Goal: Task Accomplishment & Management: Manage account settings

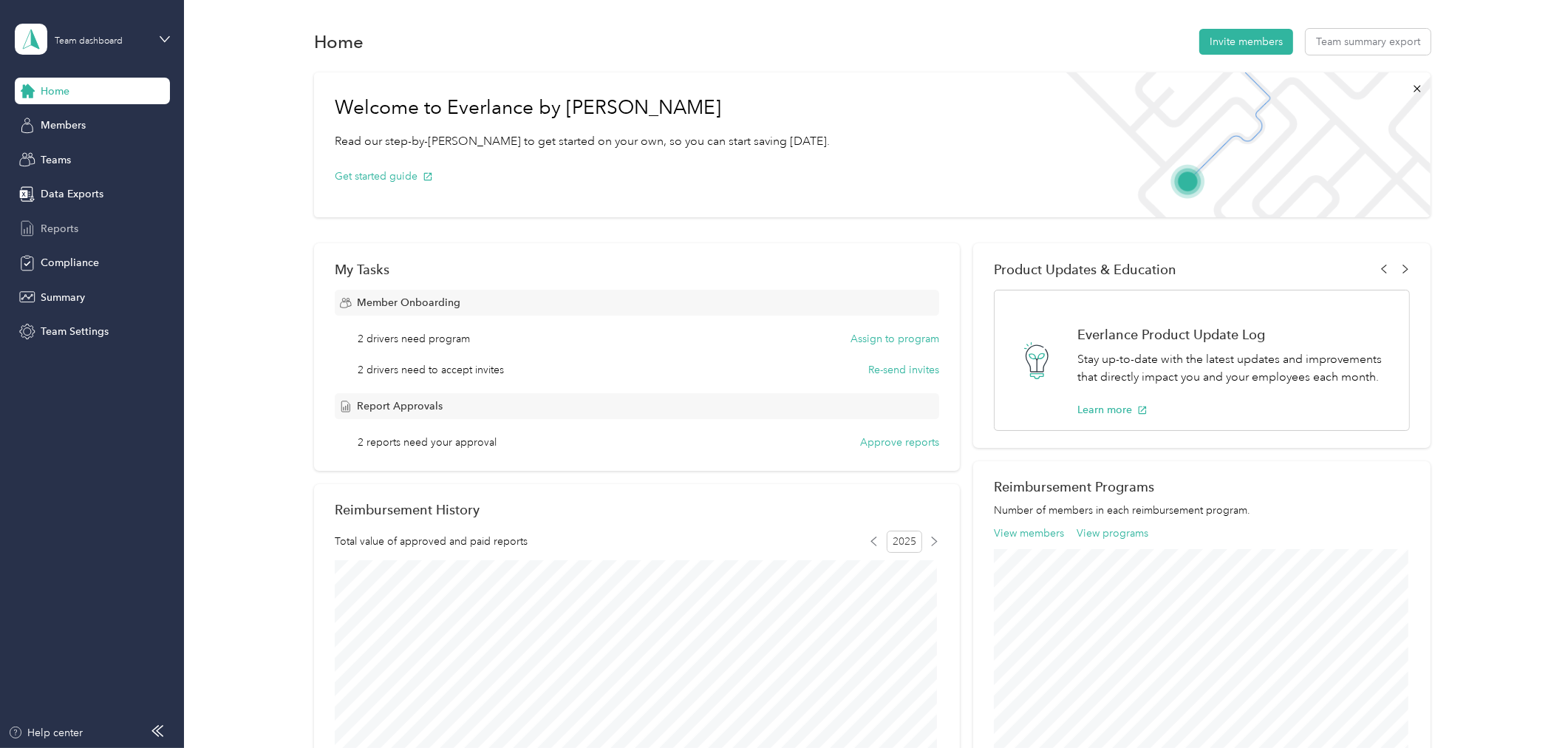
click at [46, 221] on span "Reports" at bounding box center [59, 229] width 37 height 16
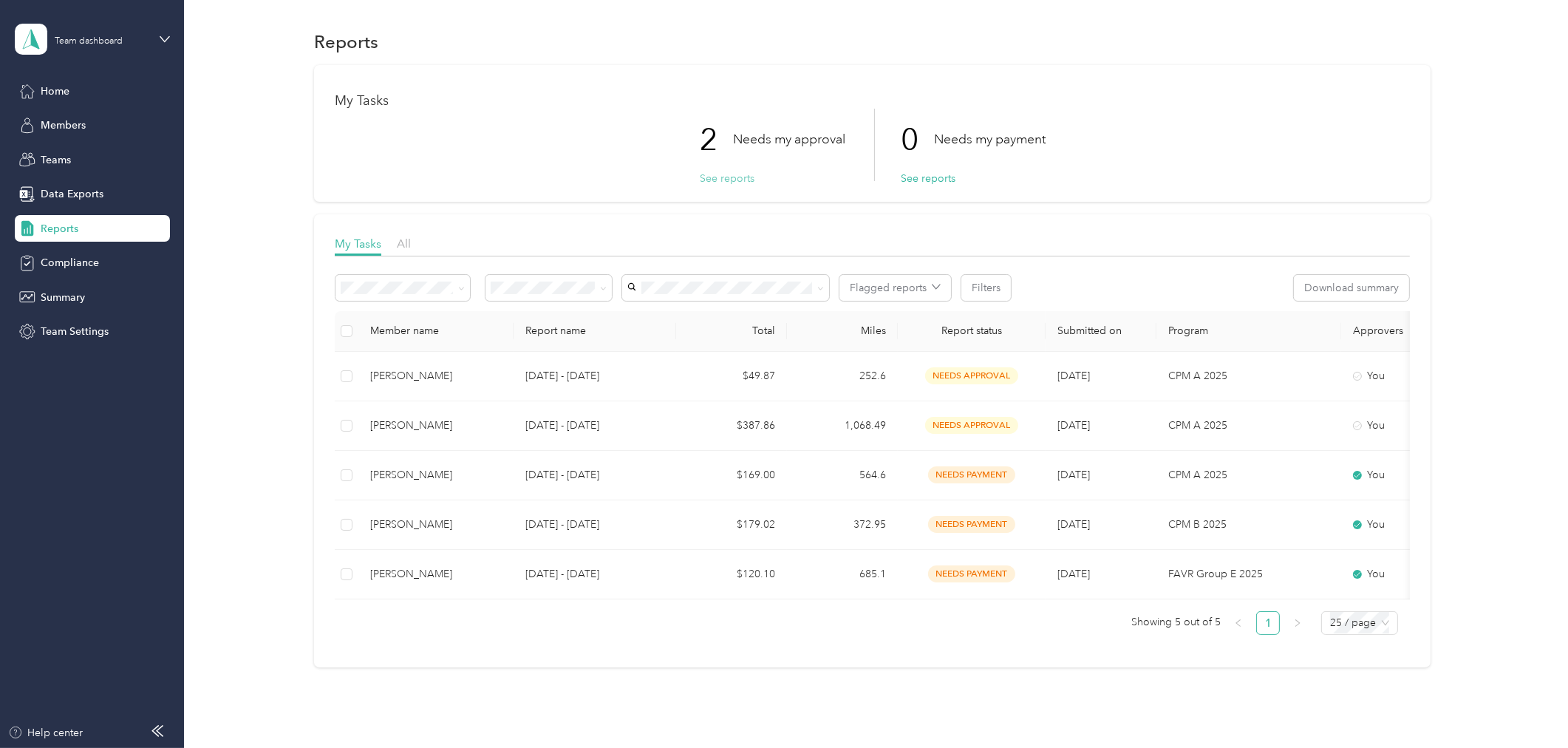
click at [719, 182] on button "See reports" at bounding box center [727, 179] width 55 height 16
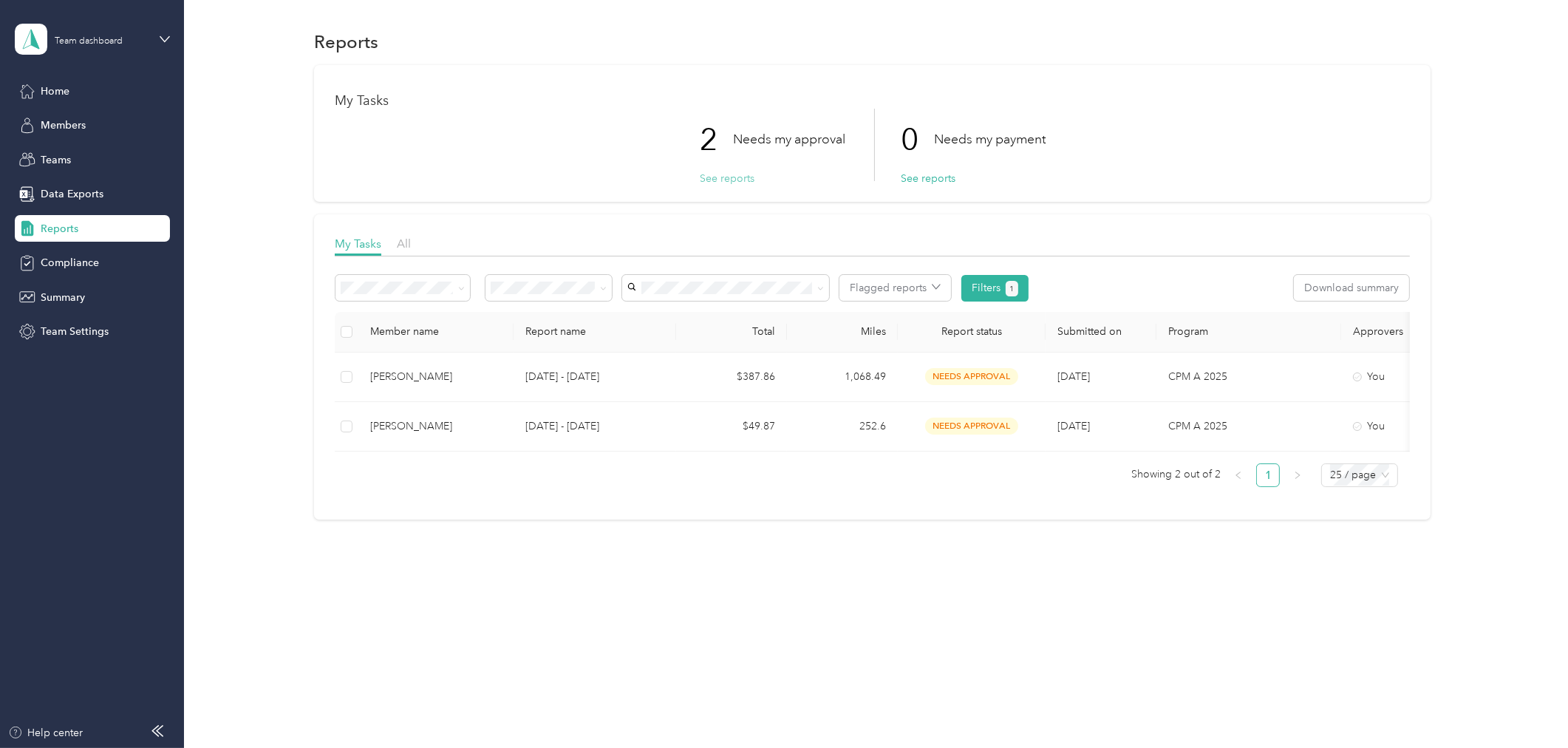
click at [745, 171] on button "See reports" at bounding box center [727, 179] width 55 height 16
click at [406, 241] on span "All" at bounding box center [403, 243] width 14 height 14
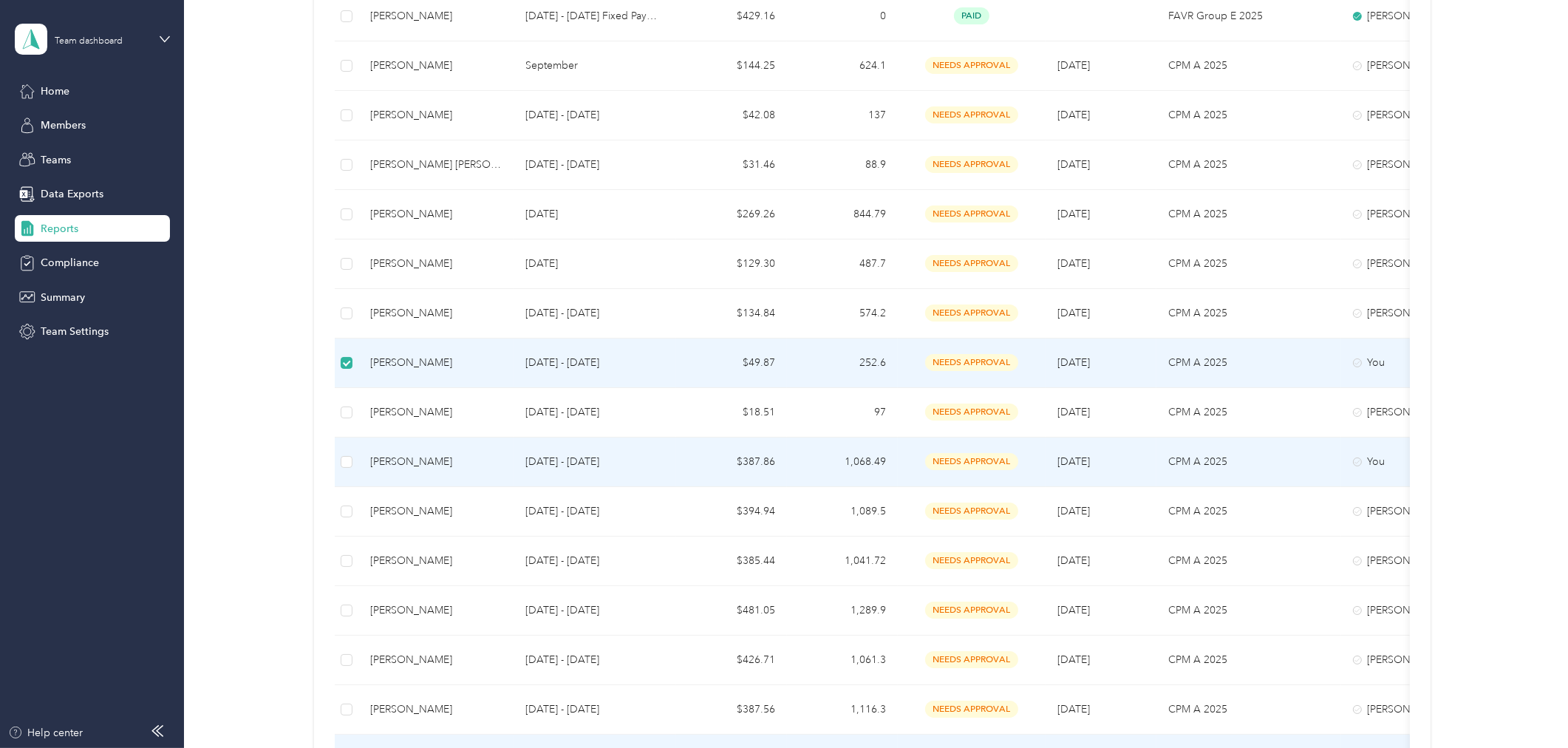
scroll to position [410, 0]
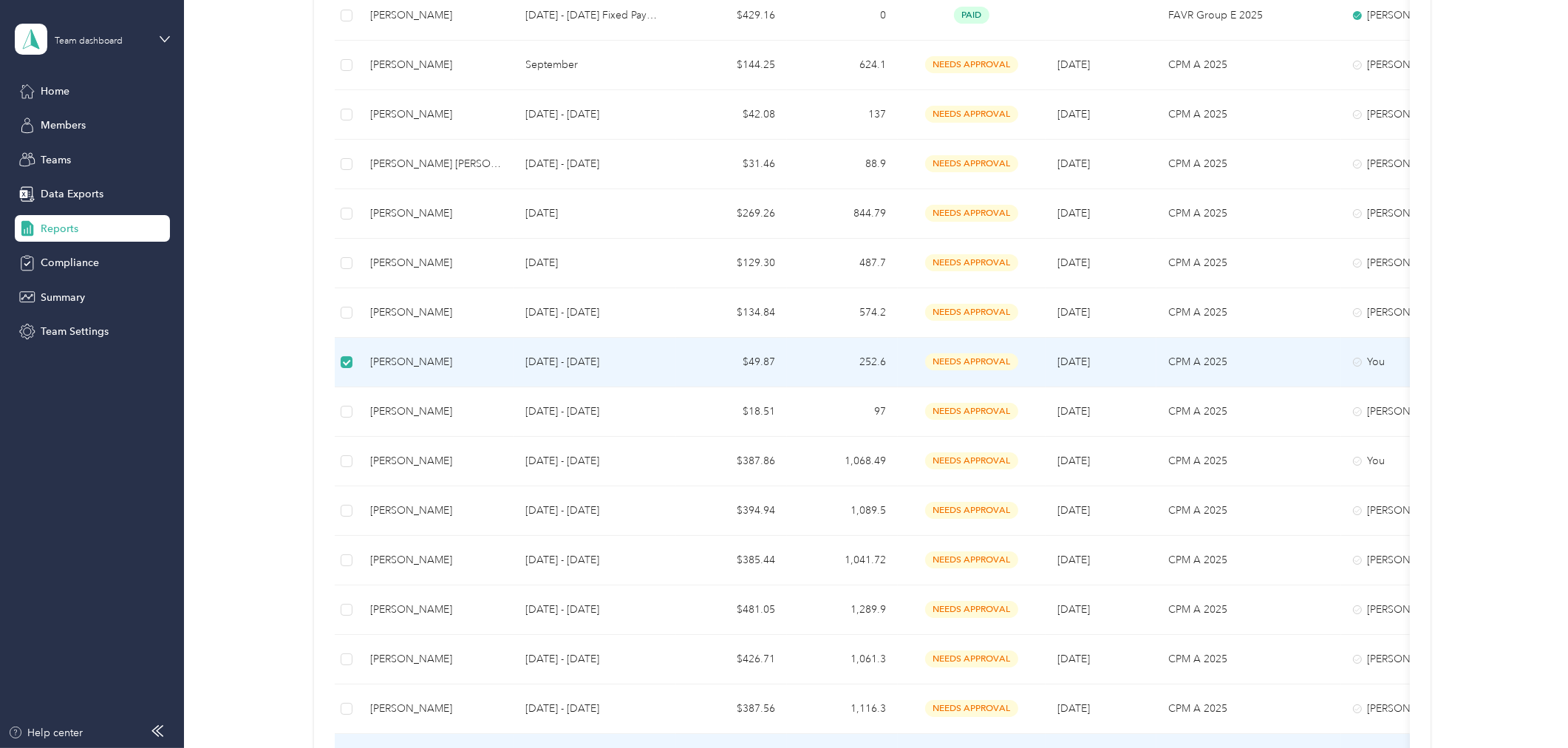
click at [414, 357] on div "[PERSON_NAME]" at bounding box center [436, 362] width 131 height 17
click at [417, 355] on div "[PERSON_NAME]" at bounding box center [436, 362] width 131 height 17
click at [345, 371] on td at bounding box center [346, 362] width 24 height 49
click at [379, 360] on div "[PERSON_NAME]" at bounding box center [436, 362] width 131 height 17
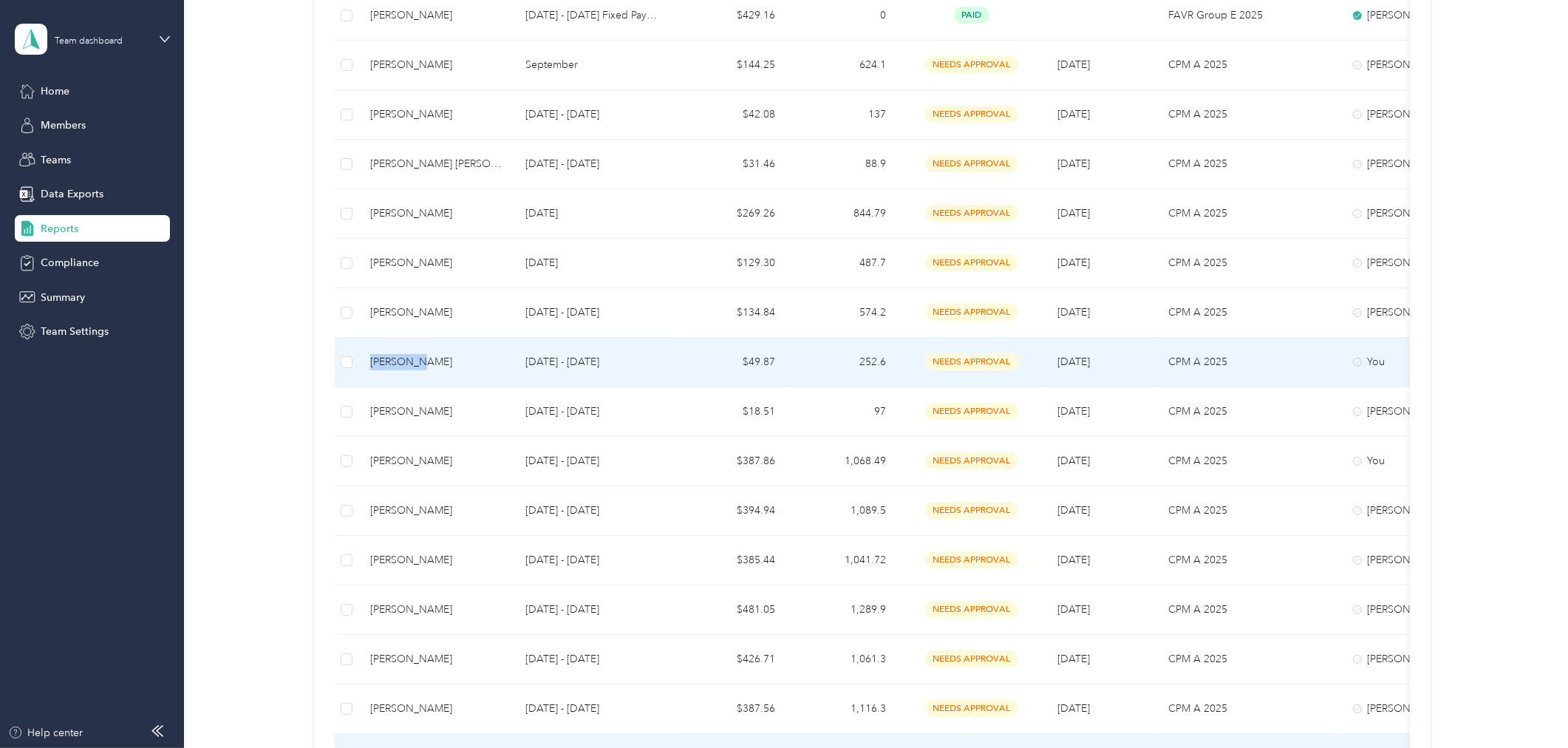
click at [379, 360] on div "[PERSON_NAME]" at bounding box center [436, 362] width 131 height 17
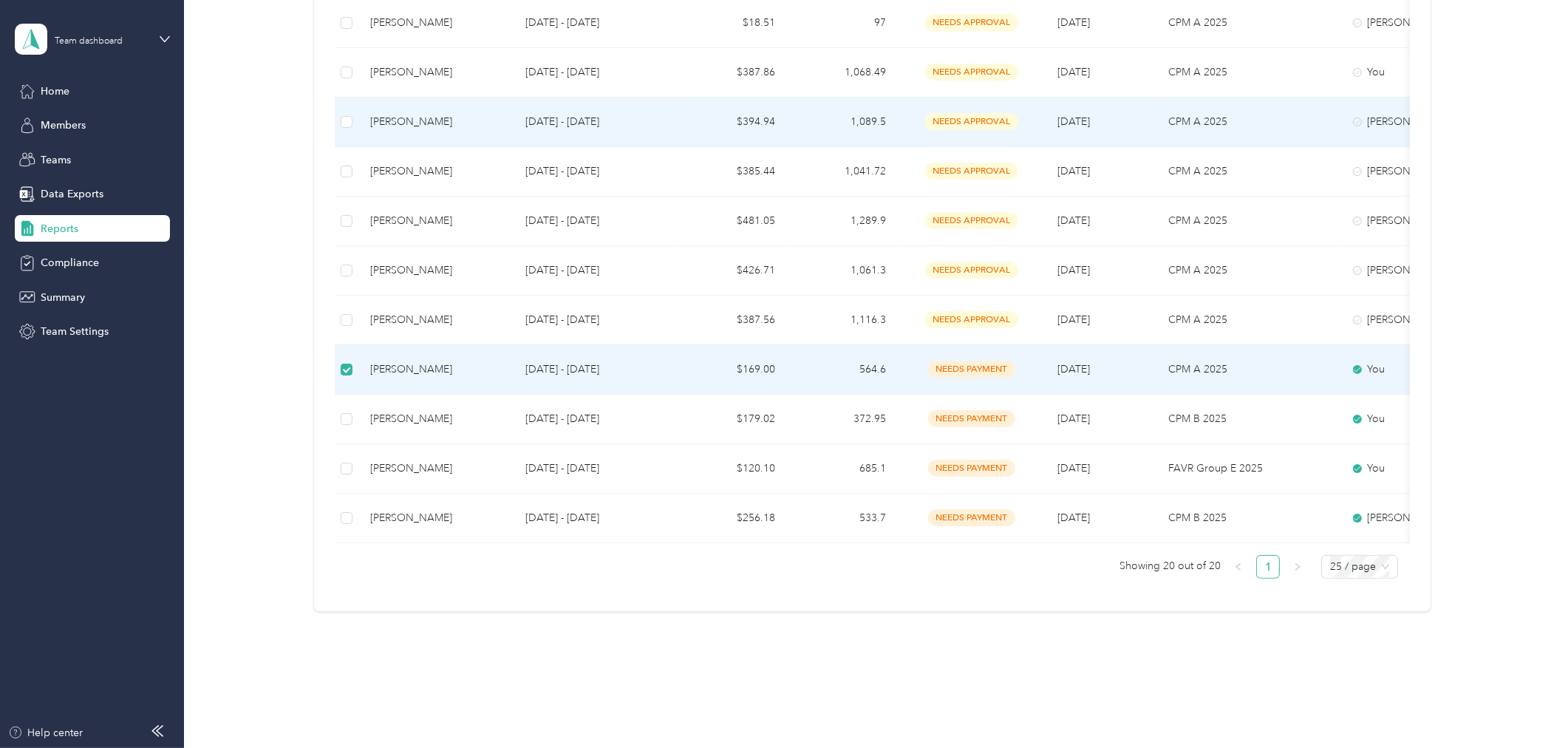
scroll to position [821, 0]
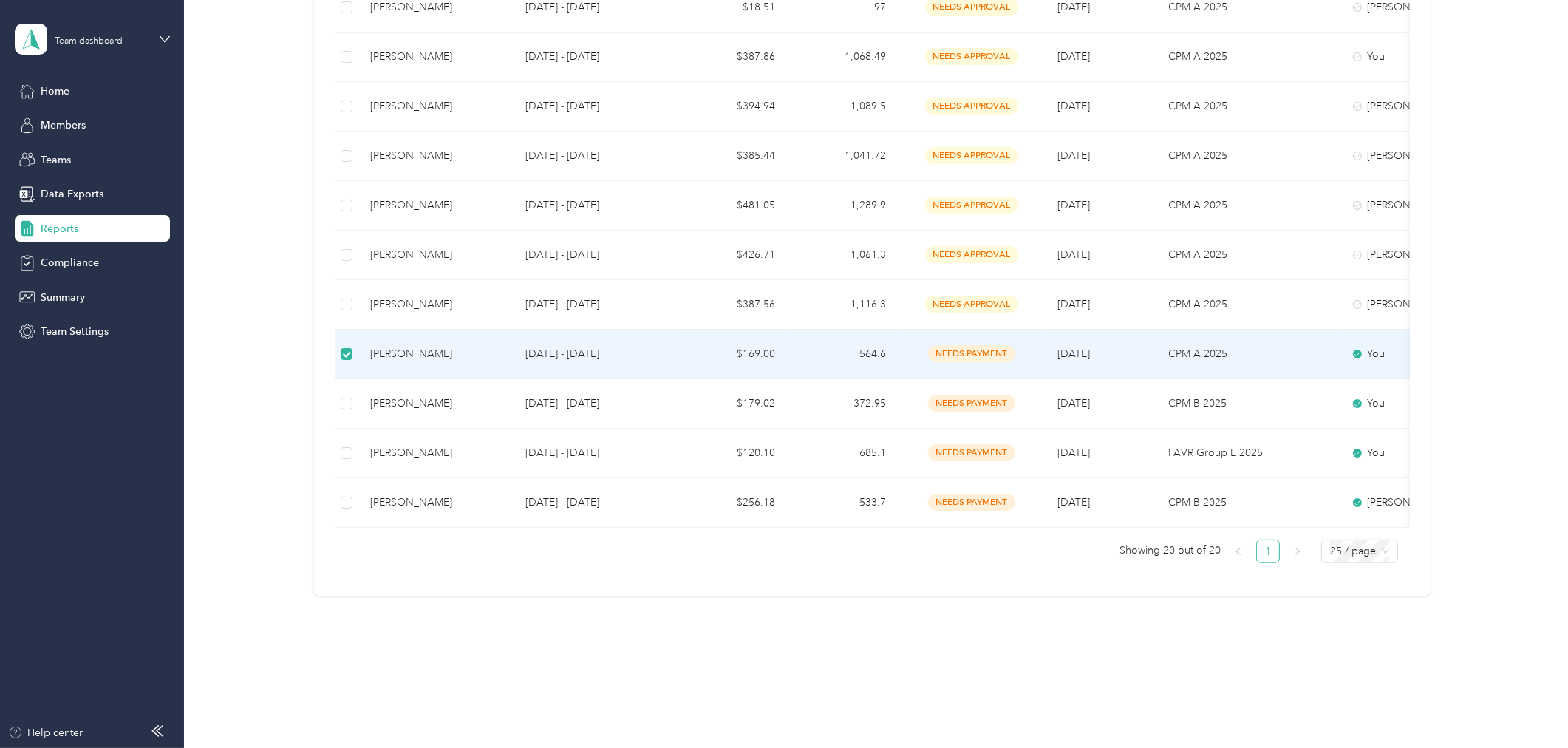
click at [354, 351] on td at bounding box center [346, 354] width 24 height 49
click at [395, 348] on div "[PERSON_NAME]" at bounding box center [436, 353] width 131 height 17
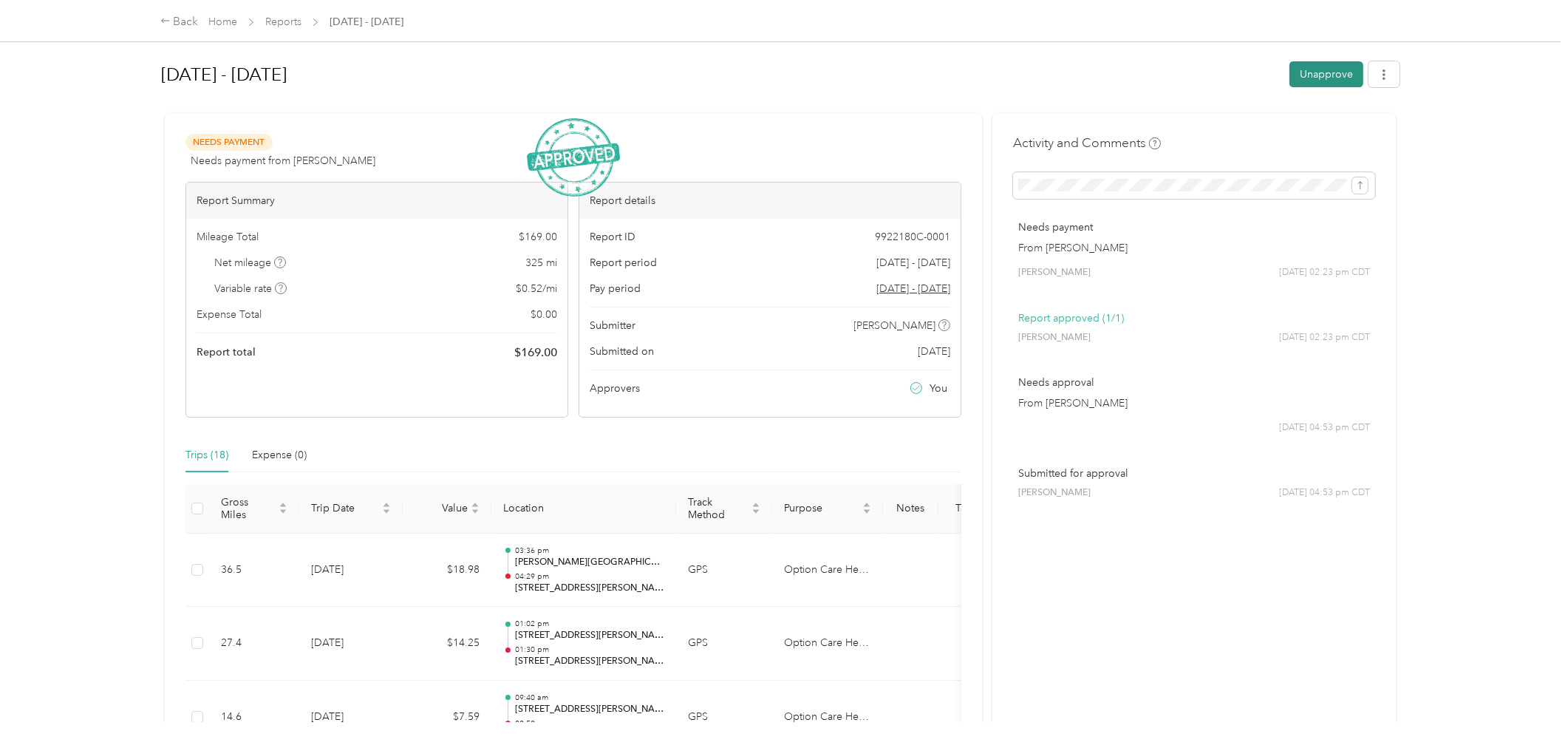
click at [1324, 71] on button "Unapprove" at bounding box center [1326, 74] width 74 height 26
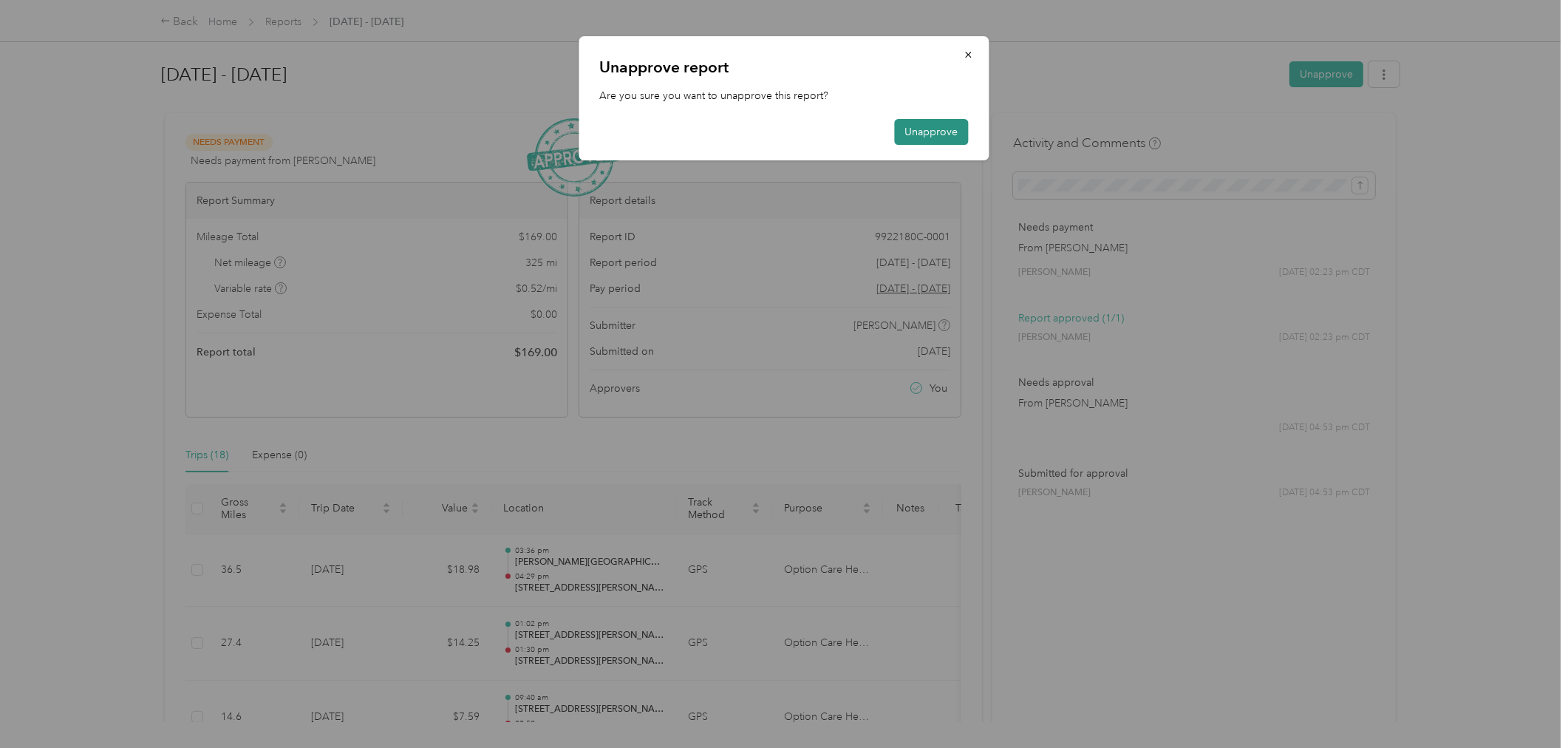
click at [928, 127] on button "Unapprove" at bounding box center [931, 132] width 74 height 26
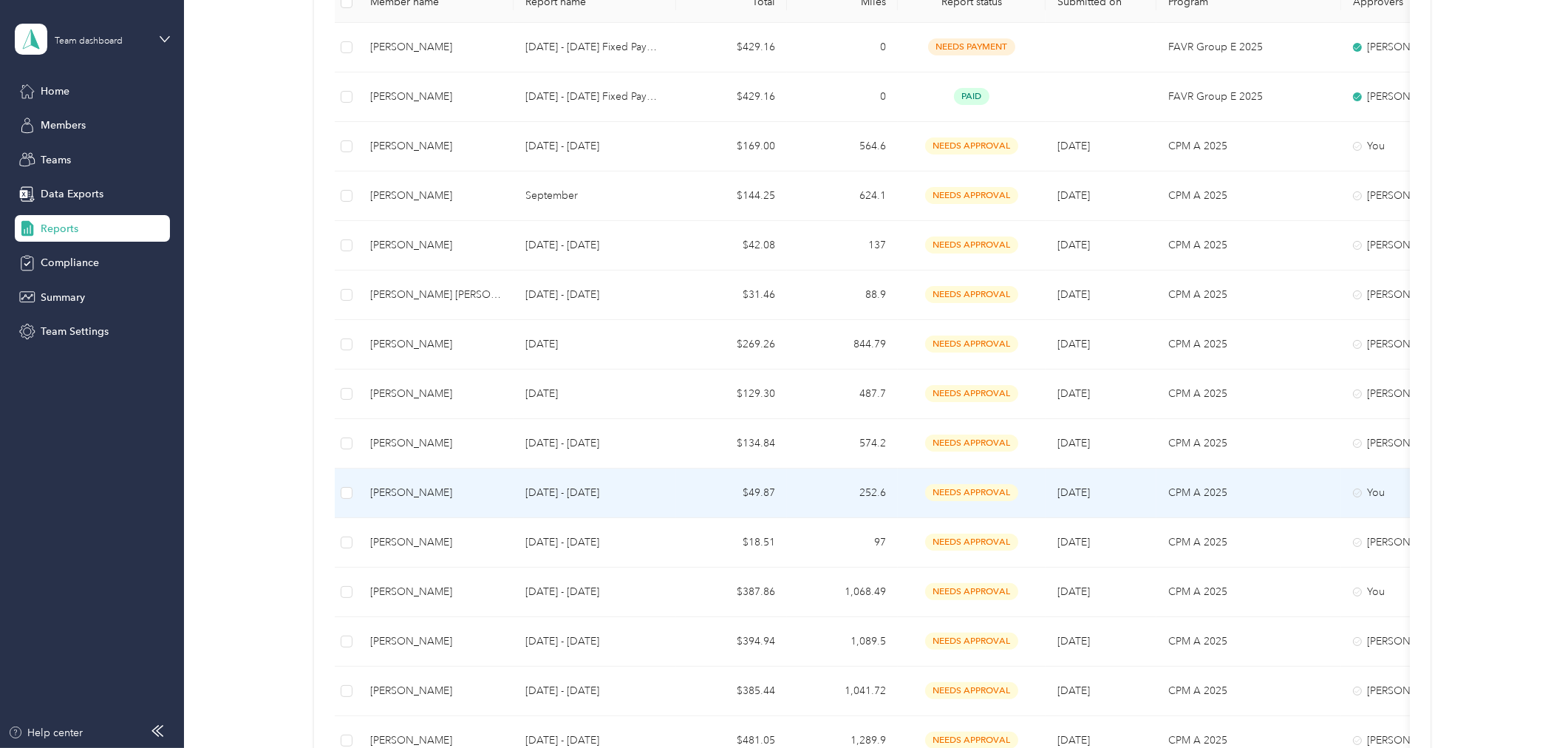
scroll to position [328, 0]
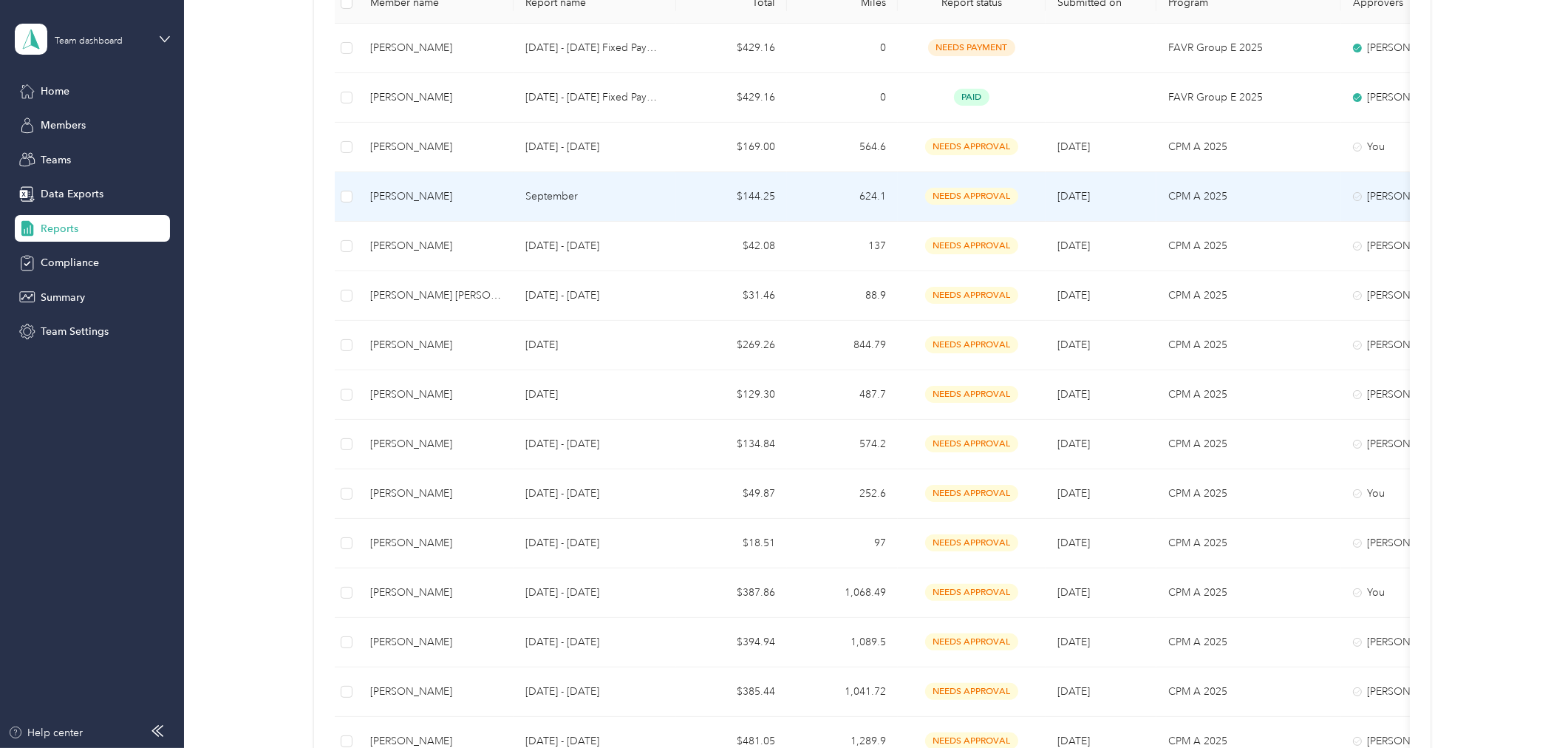
click at [385, 201] on div "[PERSON_NAME]" at bounding box center [436, 196] width 131 height 17
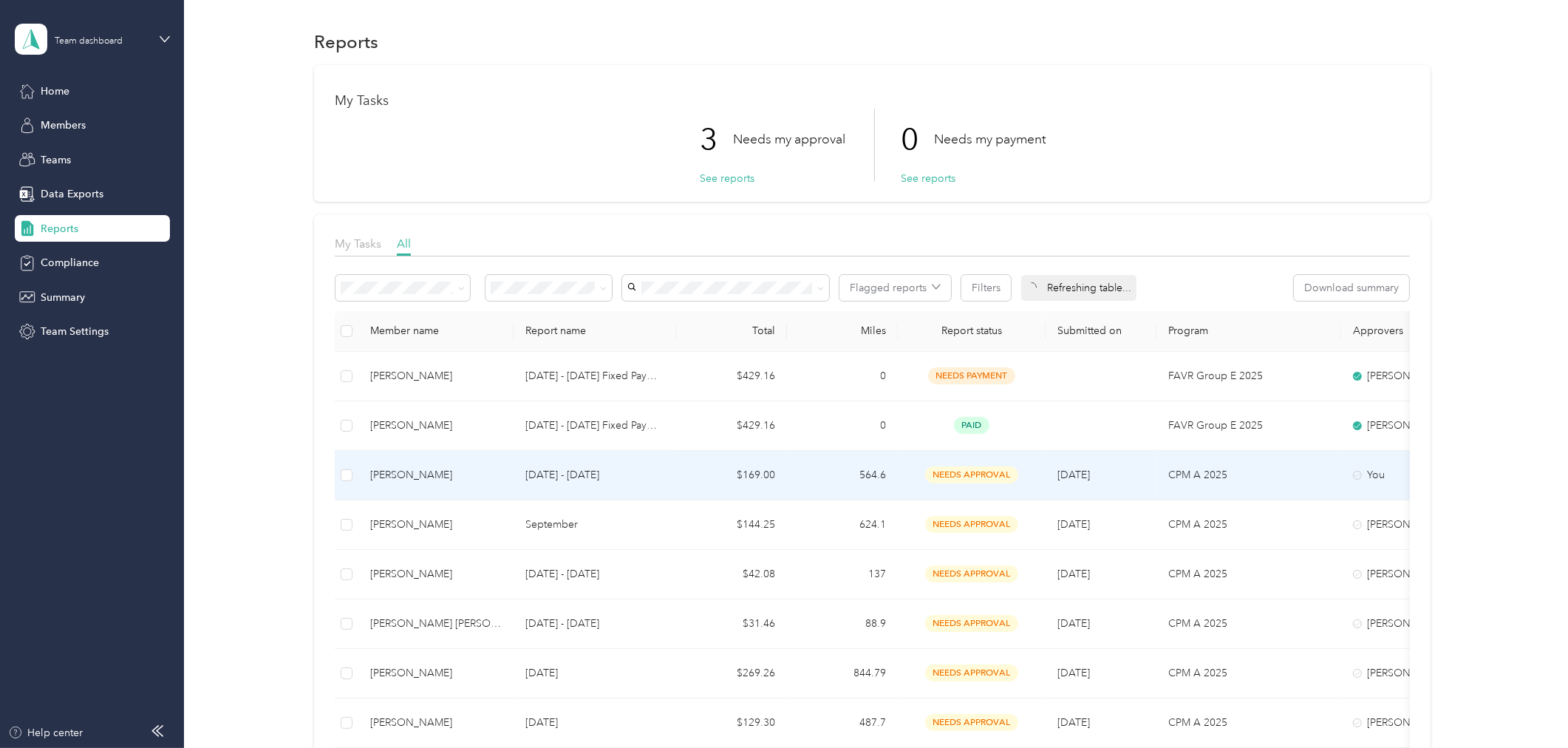
click at [438, 474] on div "[PERSON_NAME]" at bounding box center [436, 475] width 131 height 17
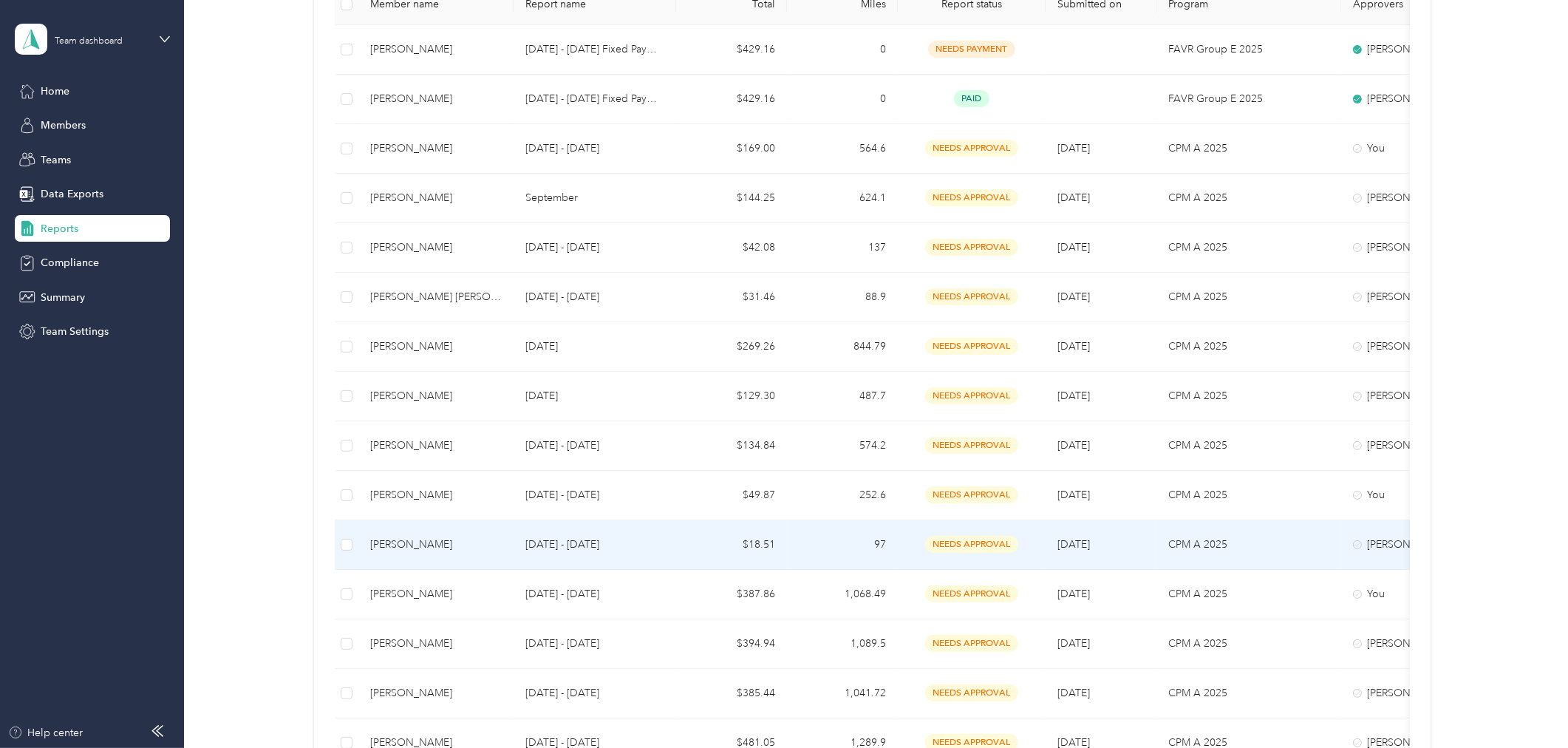
scroll to position [328, 0]
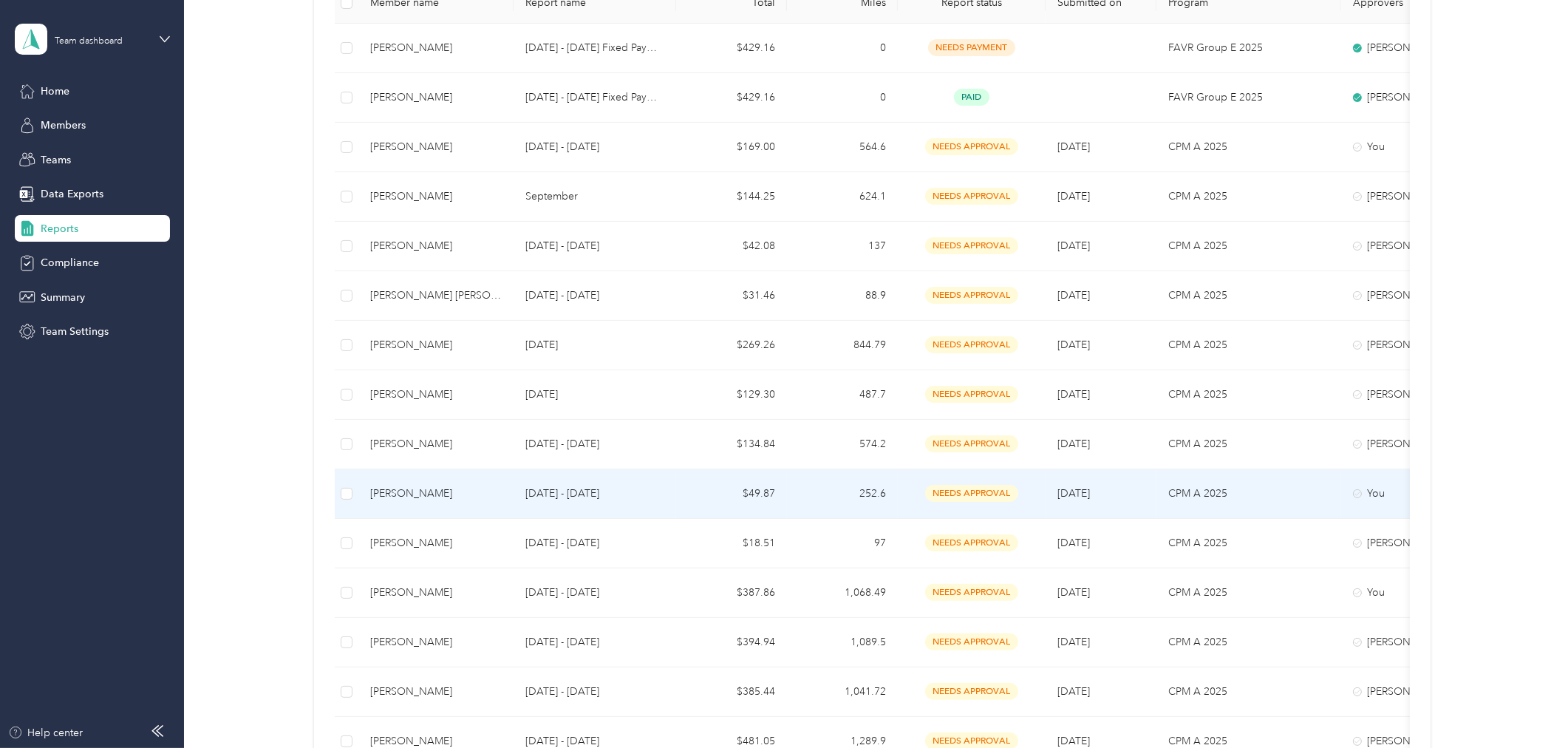
click at [396, 492] on div "[PERSON_NAME]" at bounding box center [436, 494] width 131 height 17
